Goal: Complete application form: Complete application form

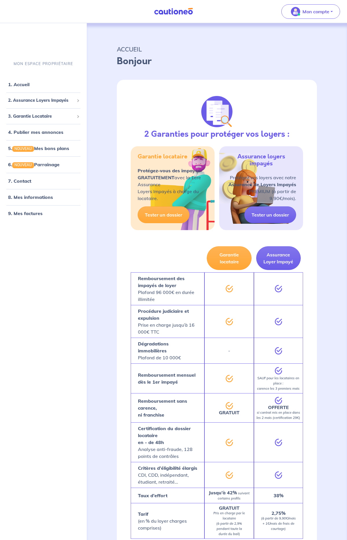
select select "FR"
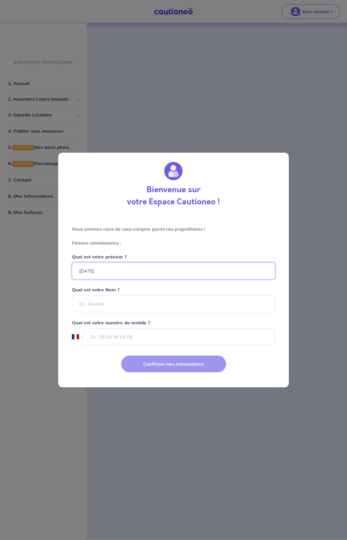
type input "[DATE]"
click at [81, 305] on input "Quel est votre Nom ?" at bounding box center [173, 304] width 203 height 17
type input "LE BRETON"
click at [91, 335] on input "tel" at bounding box center [180, 337] width 192 height 17
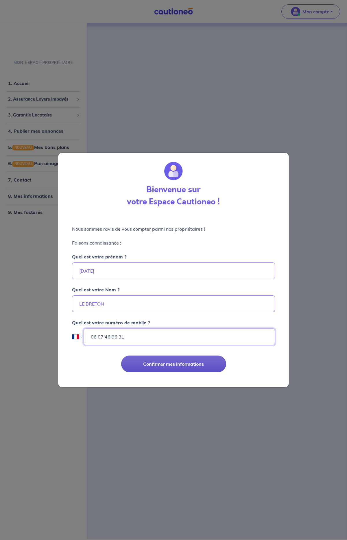
type input "06 07 46 96 31"
click at [163, 363] on button "Confirmer mes informations" at bounding box center [173, 364] width 105 height 17
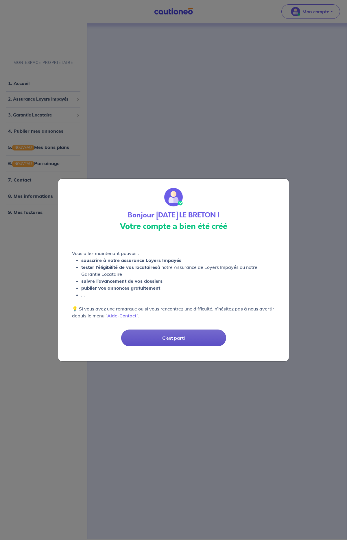
click at [174, 342] on button "C’est parti" at bounding box center [173, 338] width 105 height 17
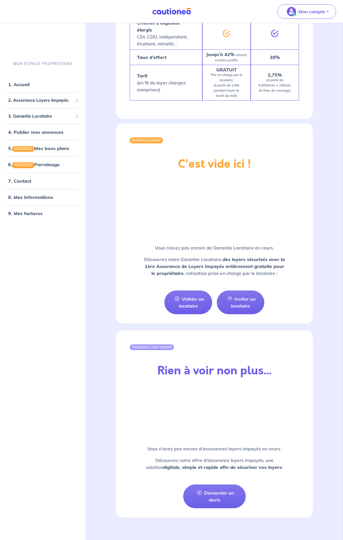
scroll to position [455, 0]
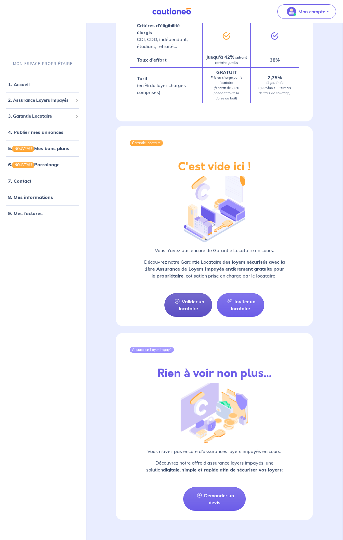
click at [186, 301] on link "Valider un locataire" at bounding box center [187, 305] width 47 height 24
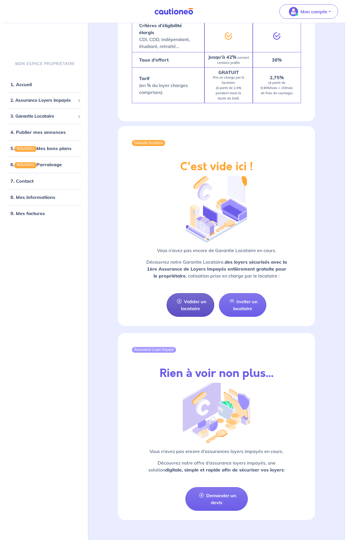
scroll to position [71, 0]
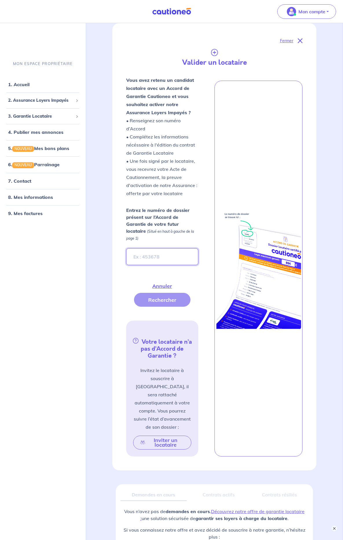
click at [149, 262] on input "Entrez le numéro de dossier présent sur l’Accord de Garantie de votre futur loc…" at bounding box center [162, 257] width 72 height 17
click at [150, 259] on input "Entrez le numéro de dossier présent sur l’Accord de Garantie de votre futur loc…" at bounding box center [162, 257] width 72 height 17
type input "zIE1JR"
click at [159, 302] on button "Rechercher" at bounding box center [162, 300] width 56 height 14
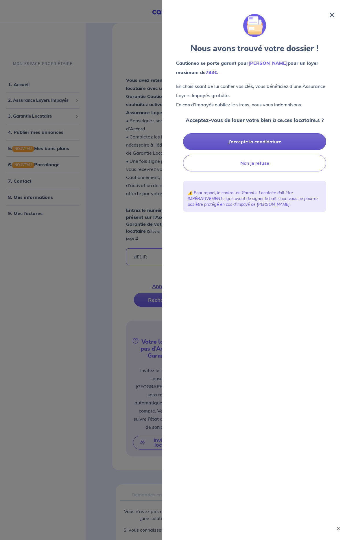
click at [252, 139] on button "J’accepte la candidature" at bounding box center [254, 141] width 143 height 17
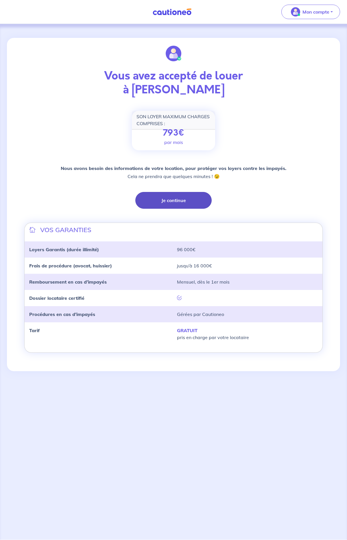
click at [170, 199] on button "Je continue" at bounding box center [173, 200] width 76 height 17
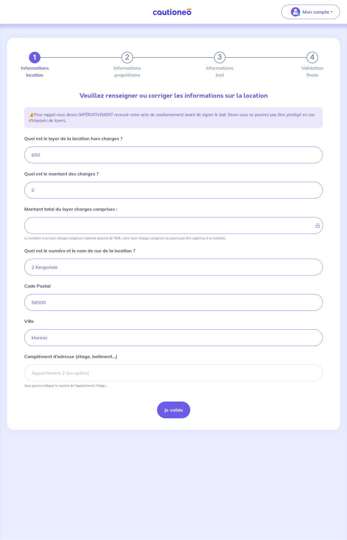
type input "650"
click at [168, 409] on button "Je valide" at bounding box center [173, 410] width 33 height 17
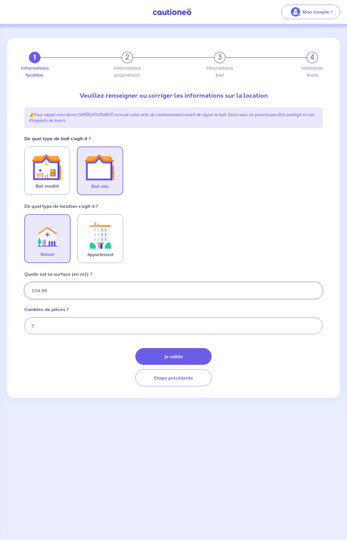
click at [314, 293] on input "104.99" at bounding box center [173, 290] width 299 height 17
type input "105"
click at [314, 290] on input "105" at bounding box center [173, 290] width 299 height 17
click at [174, 360] on button "Je valide" at bounding box center [173, 356] width 76 height 17
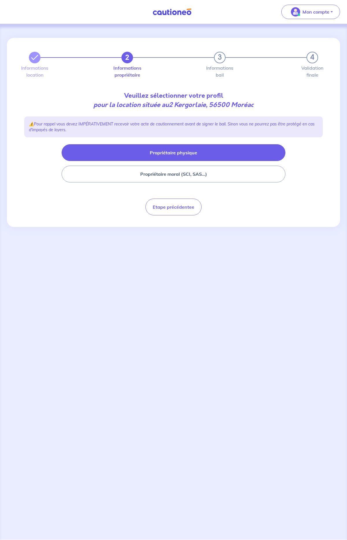
click at [174, 151] on button "Propriétaire physique" at bounding box center [174, 152] width 224 height 17
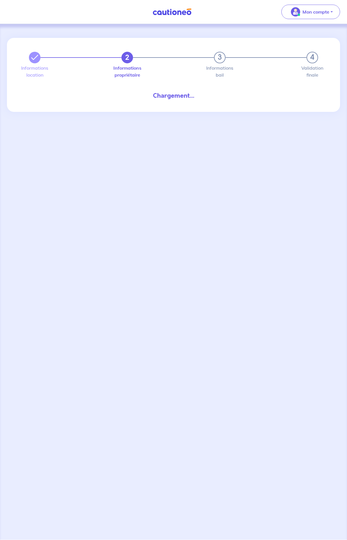
select select "FR"
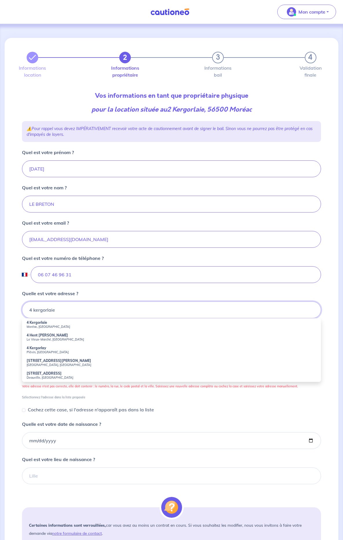
scroll to position [0, 0]
click at [43, 329] on li "4 Kergorlaie Moréac, [GEOGRAPHIC_DATA]" at bounding box center [171, 325] width 299 height 13
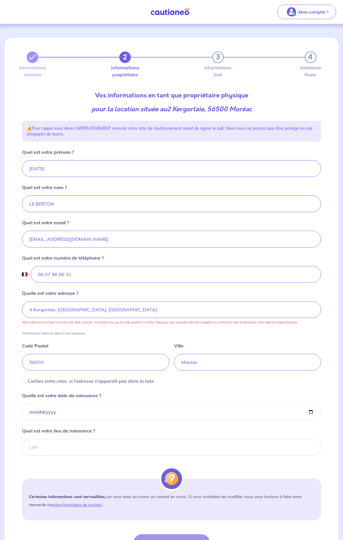
scroll to position [2, 0]
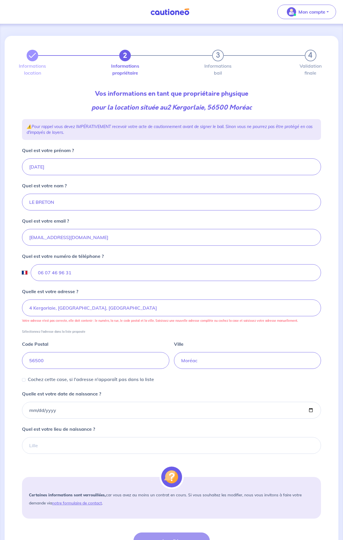
click at [67, 410] on input "Quelle est votre date de naissance ?" at bounding box center [171, 410] width 299 height 17
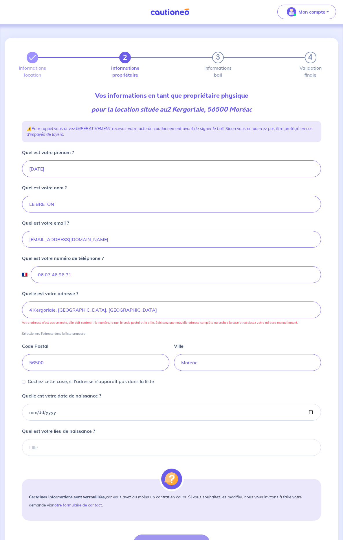
scroll to position [0, 0]
click at [67, 410] on input "Quelle est votre date de naissance ?" at bounding box center [171, 412] width 299 height 17
click at [43, 413] on input "Quelle est votre date de naissance ?" at bounding box center [171, 412] width 299 height 17
click at [32, 413] on input "Quelle est votre date de naissance ?" at bounding box center [171, 412] width 299 height 17
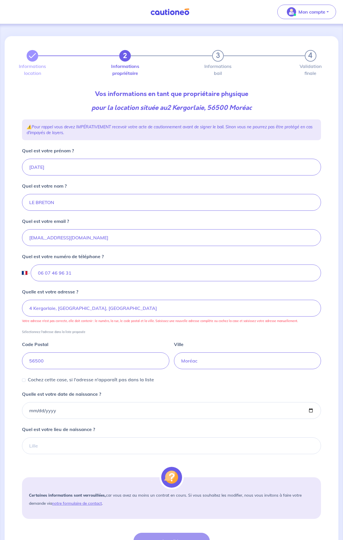
scroll to position [2, 1]
click at [32, 413] on input "Quelle est votre date de naissance ?" at bounding box center [171, 410] width 299 height 17
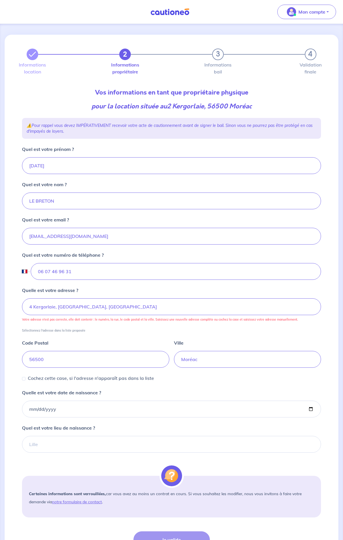
click at [30, 409] on input "Quelle est votre date de naissance ?" at bounding box center [171, 409] width 299 height 17
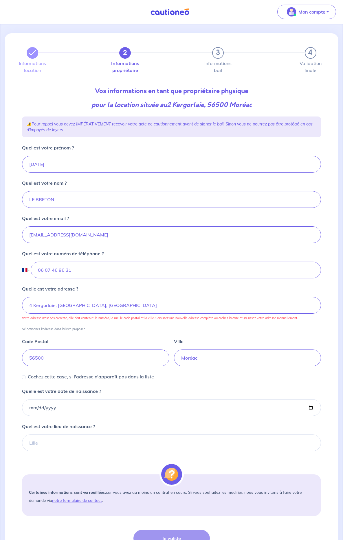
click at [30, 409] on input "Quelle est votre date de naissance ?" at bounding box center [171, 408] width 299 height 17
click at [31, 409] on input "Quelle est votre date de naissance ?" at bounding box center [171, 407] width 299 height 17
click at [32, 408] on input "Quelle est votre date de naissance ?" at bounding box center [171, 407] width 299 height 17
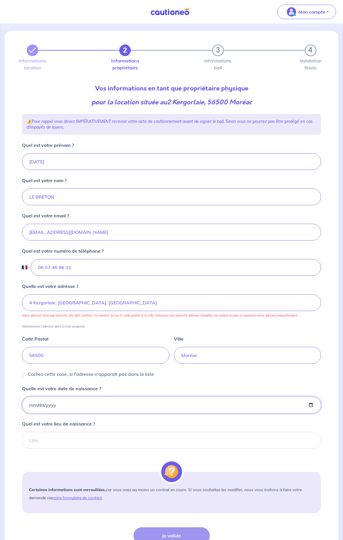
click at [51, 406] on input "Quelle est votre date de naissance ?" at bounding box center [171, 405] width 299 height 17
click at [56, 406] on input "Quelle est votre date de naissance ?" at bounding box center [171, 405] width 299 height 17
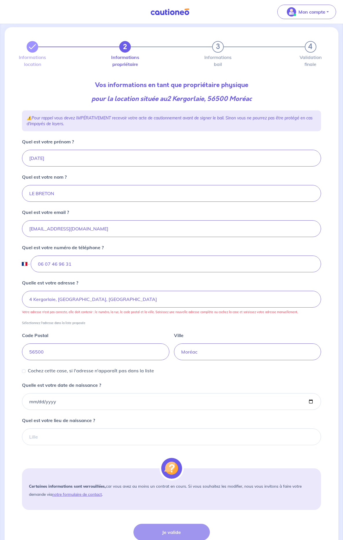
scroll to position [11, 0]
click at [165, 314] on p "Votre adresse n'est pas correcte, elle doit contenir : le numéro, la rue, le co…" at bounding box center [171, 312] width 299 height 4
click at [110, 304] on input "4 Kergorlaie, [GEOGRAPHIC_DATA], [GEOGRAPHIC_DATA]" at bounding box center [171, 299] width 299 height 17
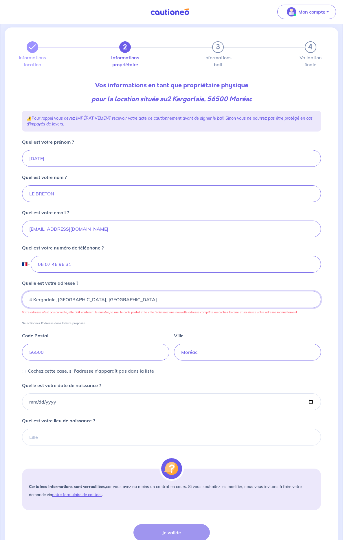
click at [114, 301] on input "4 Kergorlaie, [GEOGRAPHIC_DATA], [GEOGRAPHIC_DATA]" at bounding box center [171, 299] width 299 height 17
click at [32, 300] on input "4 Kergorlaie, [GEOGRAPHIC_DATA], [GEOGRAPHIC_DATA]" at bounding box center [171, 299] width 299 height 17
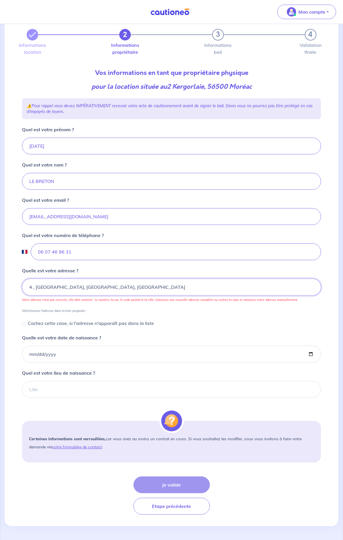
scroll to position [23, 0]
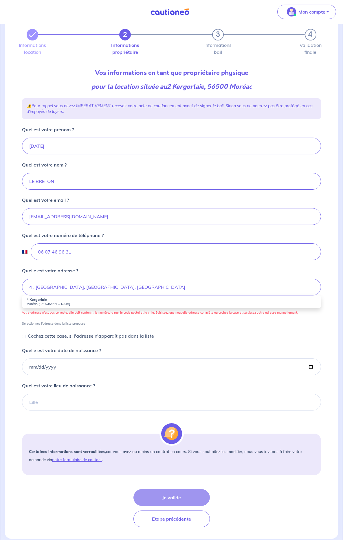
click at [38, 305] on small "Moréac, [GEOGRAPHIC_DATA]" at bounding box center [172, 304] width 290 height 4
type input "4 Kergorlaie, [GEOGRAPHIC_DATA], [GEOGRAPHIC_DATA]"
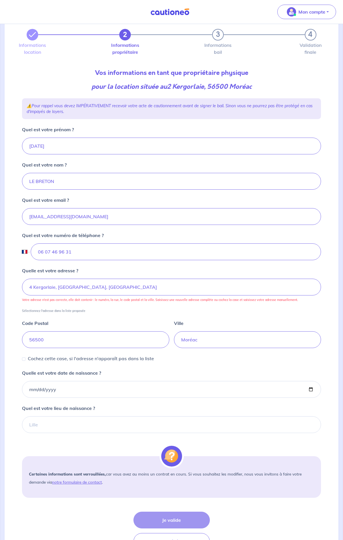
click at [166, 305] on div "Quelle est votre adresse ? 4 Kergorlaie, [GEOGRAPHIC_DATA], [GEOGRAPHIC_DATA] V…" at bounding box center [171, 290] width 299 height 46
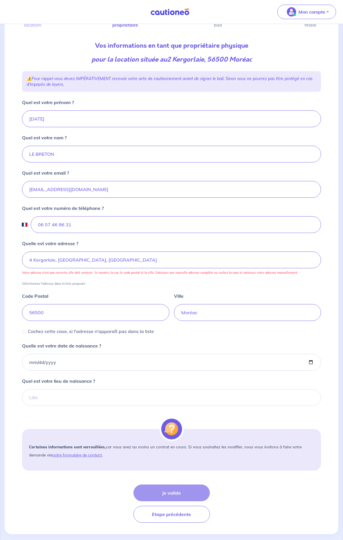
scroll to position [50, 0]
drag, startPoint x: 57, startPoint y: 363, endPoint x: 34, endPoint y: 362, distance: 22.6
click at [34, 362] on input "Quelle est votre date de naissance ?" at bounding box center [171, 362] width 299 height 17
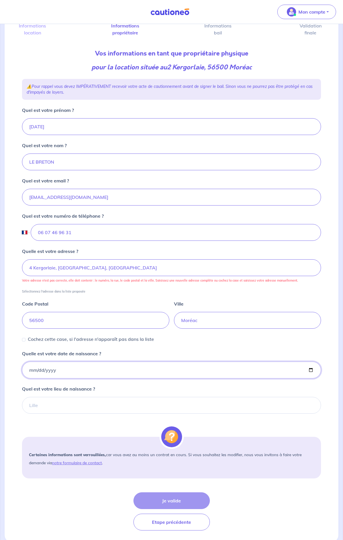
scroll to position [40, 0]
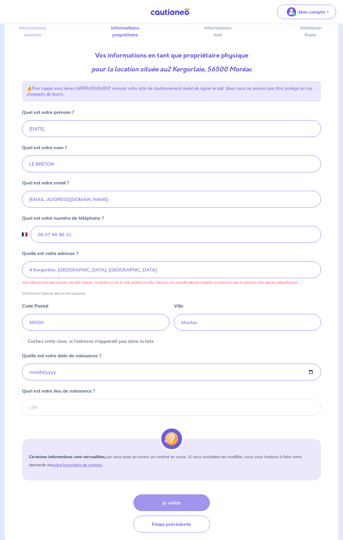
type input "[DATE]"
click at [40, 411] on input "Quel est votre lieu de naissance ?" at bounding box center [171, 408] width 299 height 17
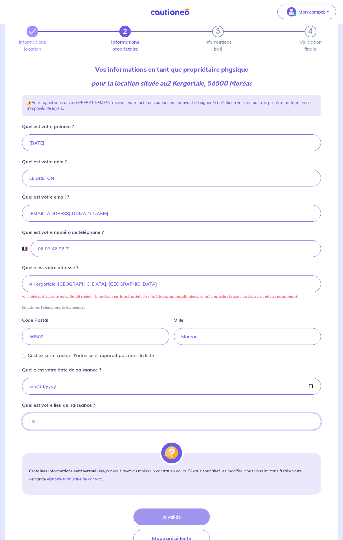
scroll to position [26, 0]
click at [36, 422] on input "Quel est votre lieu de naissance ?" at bounding box center [171, 421] width 299 height 17
click at [36, 423] on input "Quel est votre lieu de naissance ?" at bounding box center [171, 421] width 299 height 17
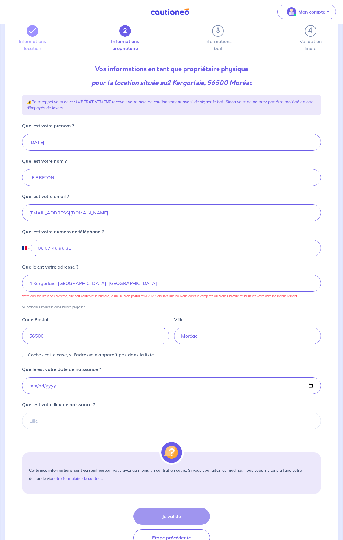
drag, startPoint x: 38, startPoint y: 423, endPoint x: 28, endPoint y: 422, distance: 9.3
click at [28, 422] on input "Quel est votre lieu de naissance ?" at bounding box center [171, 421] width 299 height 17
click at [29, 422] on input "Quel est votre lieu de naissance ?" at bounding box center [171, 421] width 299 height 17
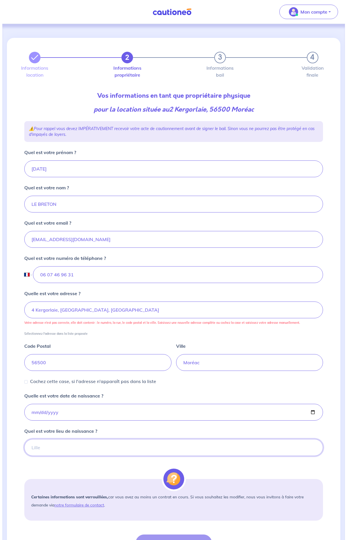
scroll to position [0, 0]
